Goal: Information Seeking & Learning: Learn about a topic

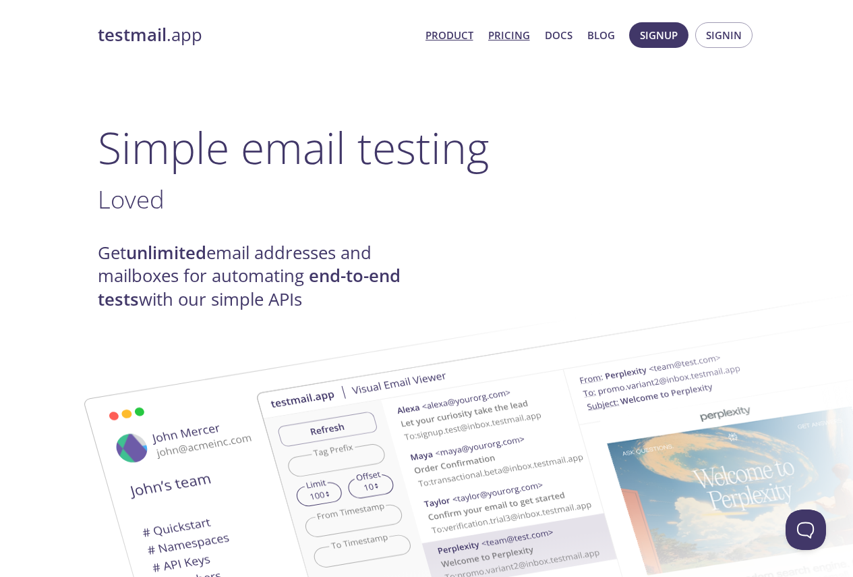
click at [518, 36] on link "Pricing" at bounding box center [509, 35] width 42 height 18
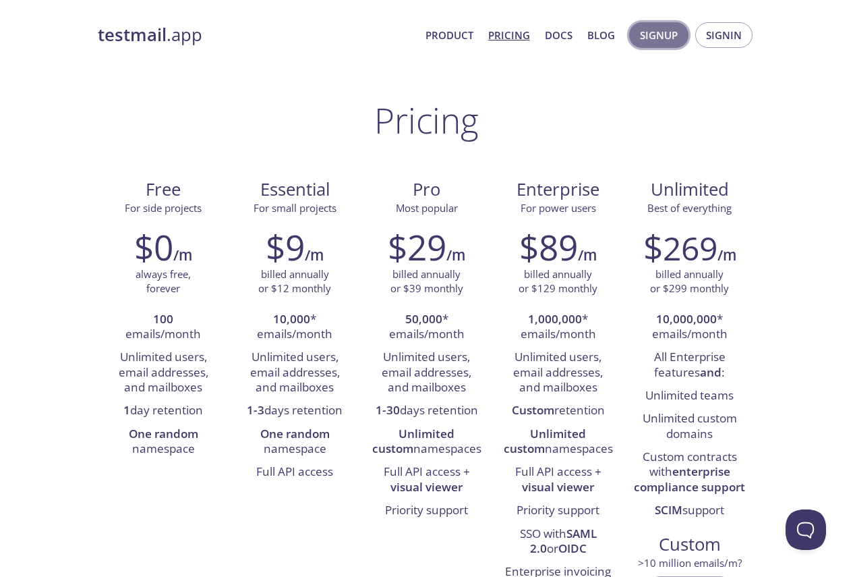
click at [676, 40] on span "Signup" at bounding box center [659, 35] width 38 height 18
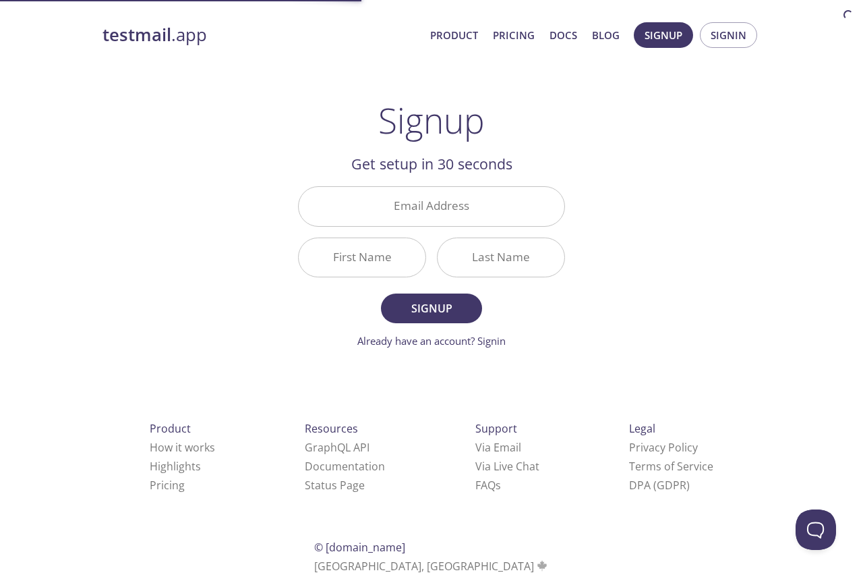
click at [665, 124] on div "testmail .app Product Pricing Docs Blog Signup Signin Signup Get setup in 30 se…" at bounding box center [431, 322] width 691 height 619
click at [449, 41] on link "Product" at bounding box center [454, 35] width 48 height 18
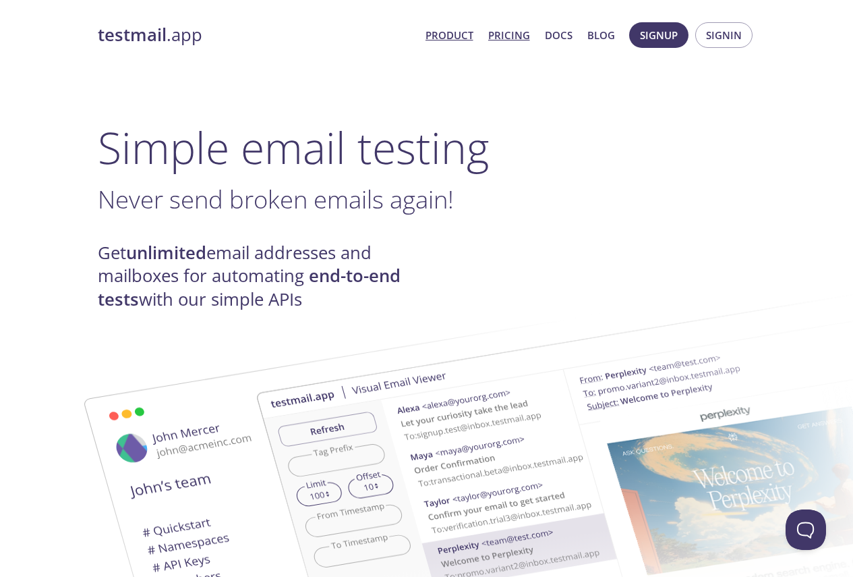
click at [507, 40] on link "Pricing" at bounding box center [509, 35] width 42 height 18
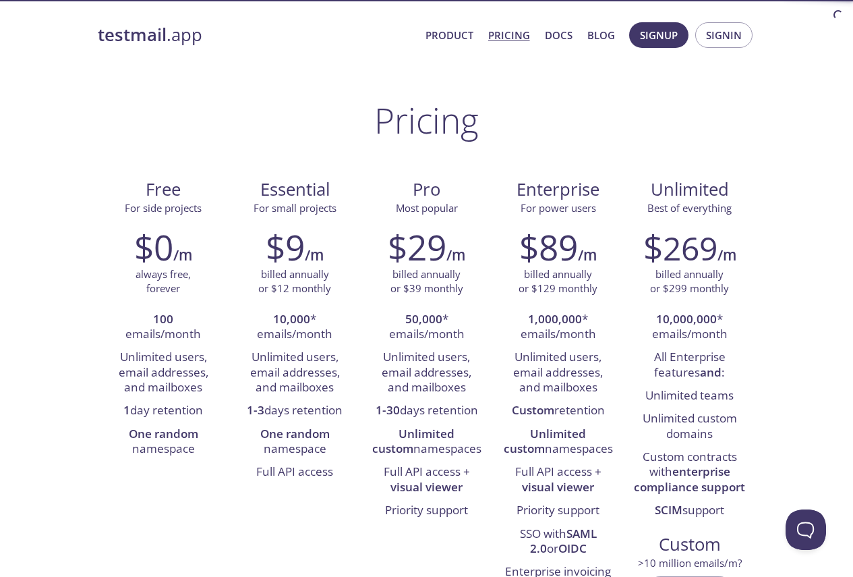
click at [476, 32] on span "Product Pricing Docs Blog" at bounding box center [520, 35] width 204 height 32
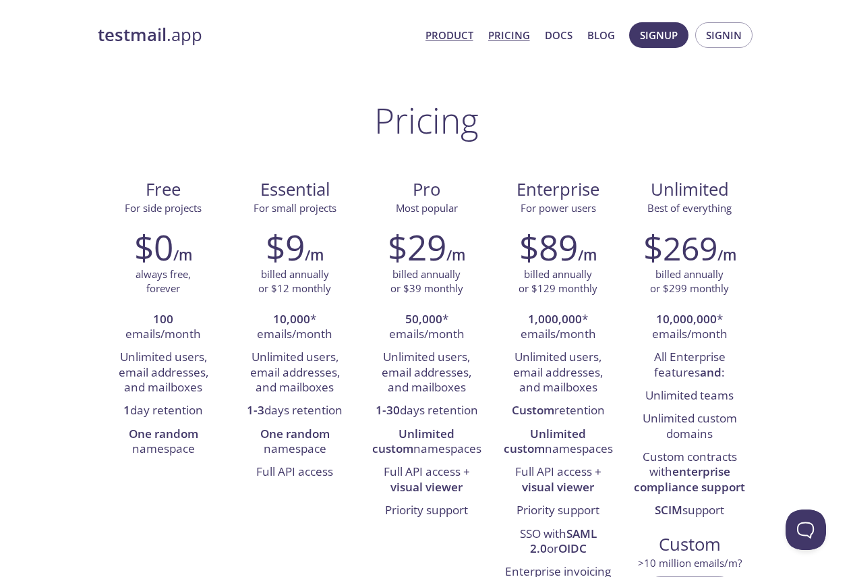
click at [471, 34] on link "Product" at bounding box center [450, 35] width 48 height 18
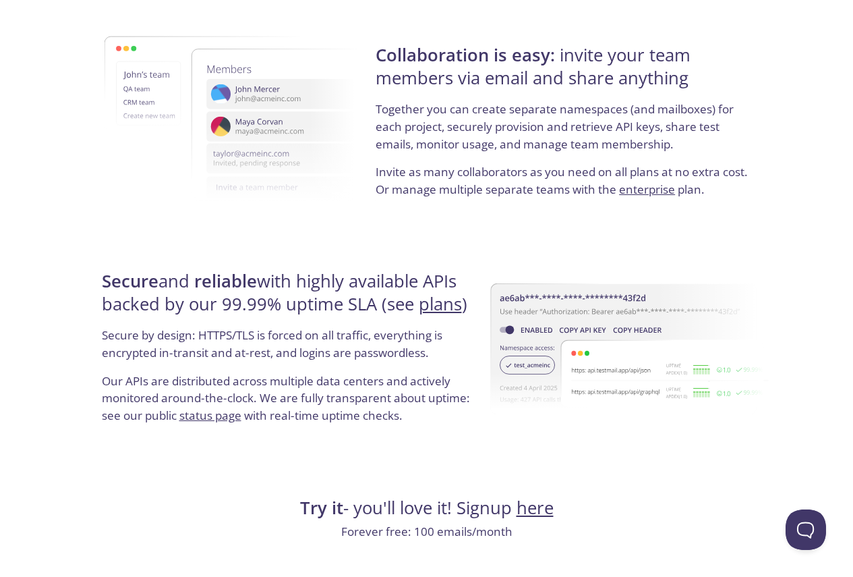
scroll to position [2508, 0]
